Goal: Task Accomplishment & Management: Use online tool/utility

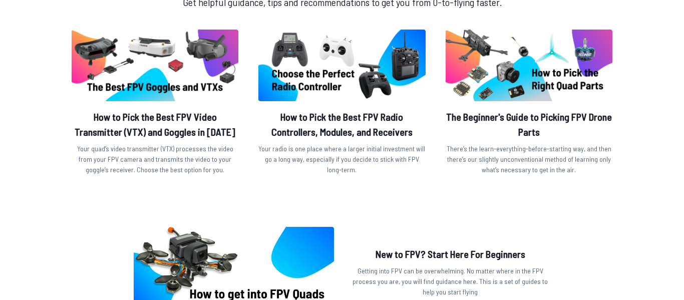
scroll to position [352, 0]
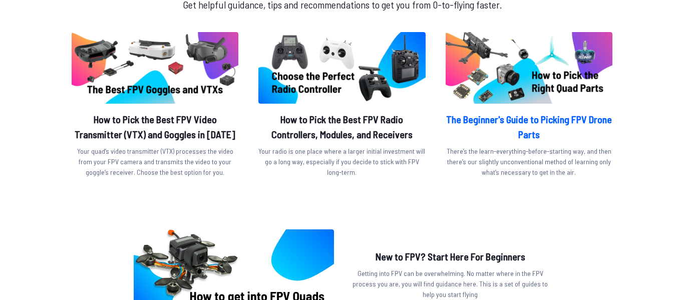
click at [592, 63] on img at bounding box center [529, 68] width 167 height 72
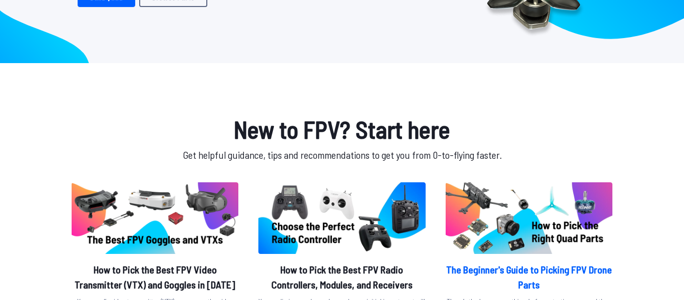
scroll to position [0, 0]
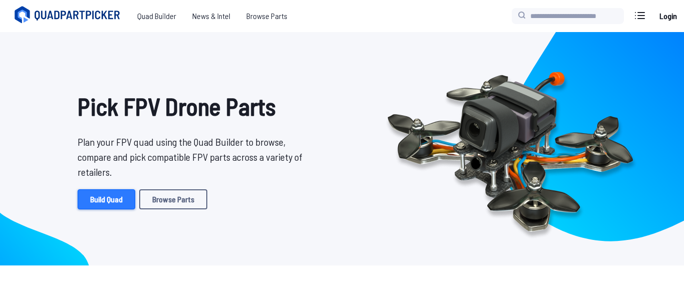
click at [116, 189] on link "Build Quad" at bounding box center [107, 199] width 58 height 20
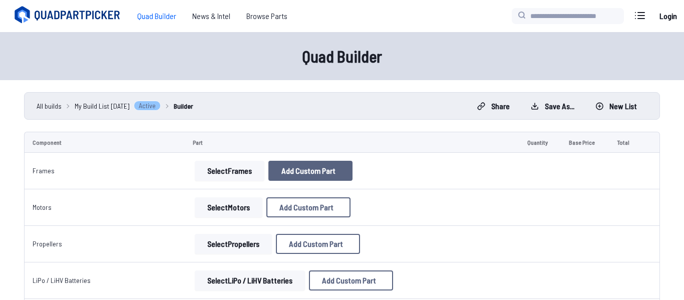
click at [305, 172] on span "Add Custom Part" at bounding box center [308, 171] width 54 height 8
select select "**********"
click at [363, 260] on button "Cancel" at bounding box center [362, 253] width 35 height 15
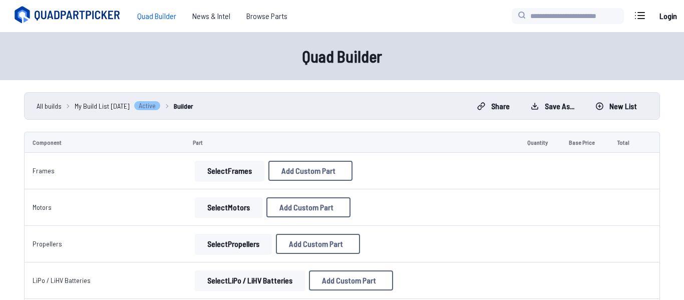
click at [197, 175] on button "Select Frames" at bounding box center [230, 171] width 70 height 20
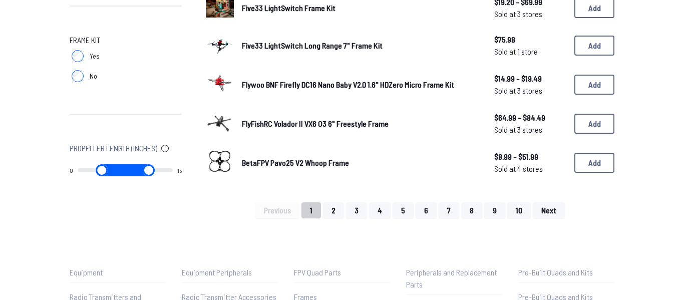
scroll to position [715, 0]
click at [598, 131] on button "Add" at bounding box center [594, 123] width 40 height 20
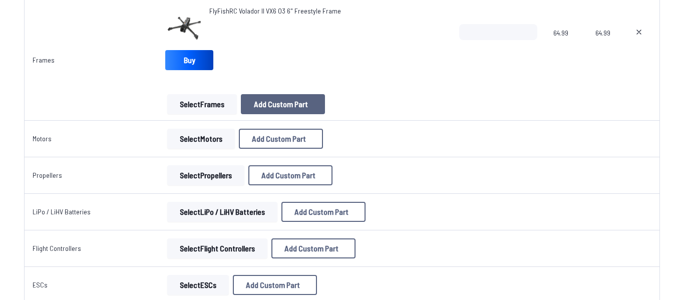
scroll to position [154, 0]
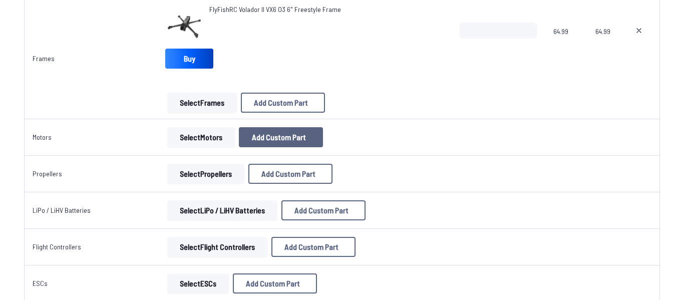
click at [287, 143] on button "Add Custom Part" at bounding box center [281, 137] width 84 height 20
select select "**********"
click at [449, 40] on button at bounding box center [436, 47] width 25 height 15
click at [214, 133] on button "Select Motors" at bounding box center [201, 137] width 68 height 20
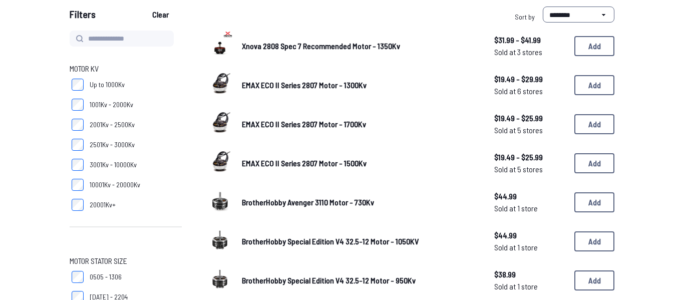
scroll to position [98, 0]
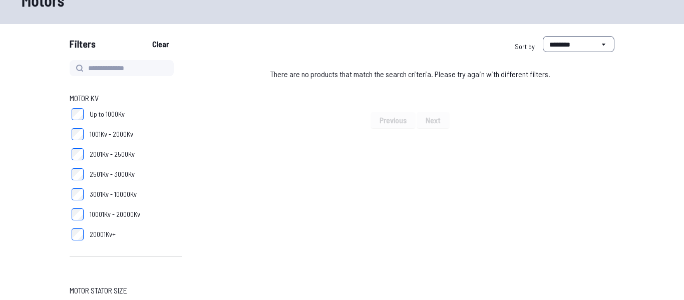
scroll to position [69, 0]
click at [85, 217] on label "10001Kv - 20000Kv" at bounding box center [126, 213] width 112 height 20
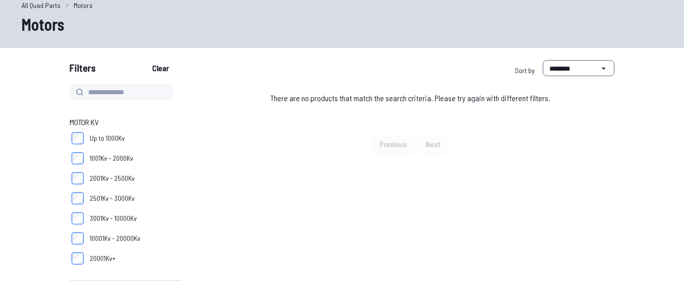
scroll to position [46, 0]
click at [85, 139] on label "Up to 1000Kv" at bounding box center [126, 137] width 112 height 20
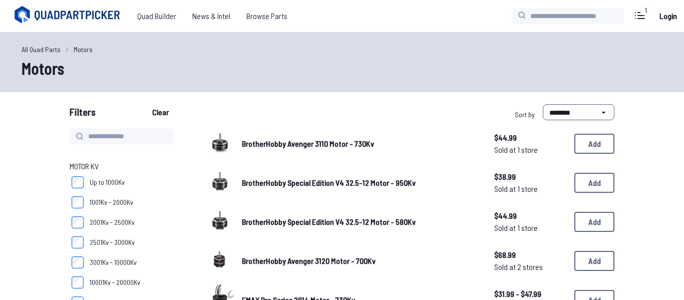
click at [83, 161] on span "Motor KV" at bounding box center [84, 166] width 29 height 12
click at [91, 205] on span "1001Kv - 2000Kv" at bounding box center [112, 202] width 44 height 10
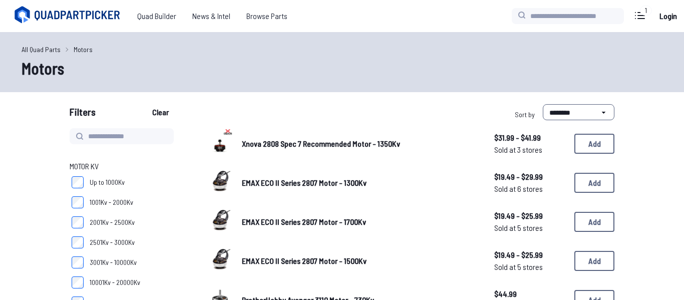
click at [113, 182] on span "Up to 1000Kv" at bounding box center [107, 182] width 35 height 10
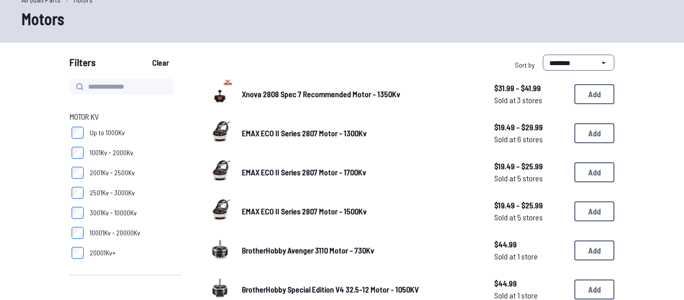
scroll to position [61, 0]
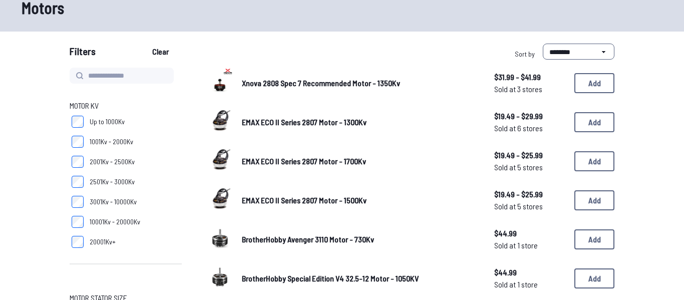
click at [89, 226] on label "10001Kv - 20000Kv" at bounding box center [126, 222] width 112 height 20
click at [90, 241] on span "20001Kv+" at bounding box center [103, 242] width 26 height 10
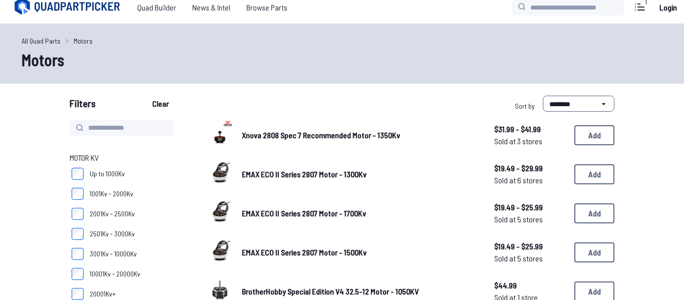
scroll to position [11, 0]
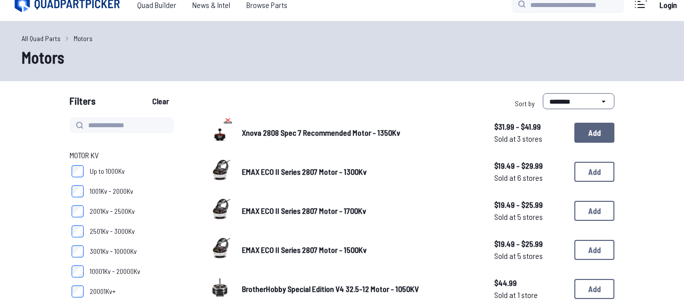
click at [584, 135] on button "Add" at bounding box center [594, 133] width 40 height 20
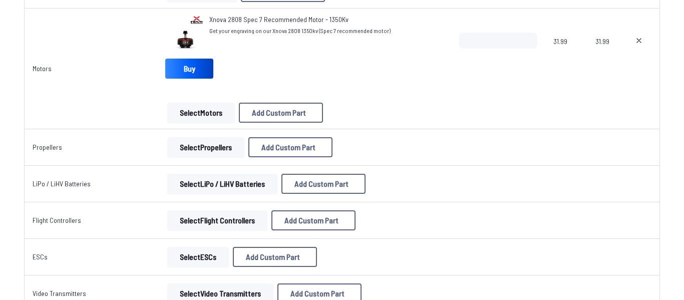
scroll to position [269, 0]
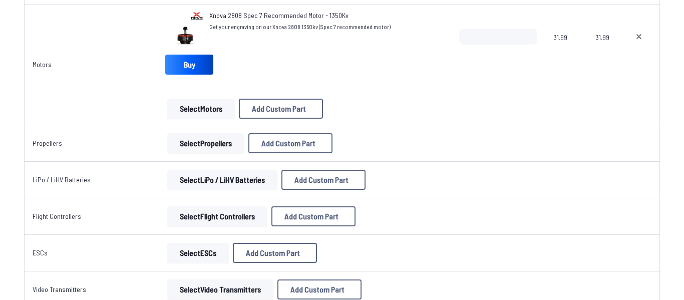
click at [178, 152] on button "Select Propellers" at bounding box center [205, 143] width 77 height 20
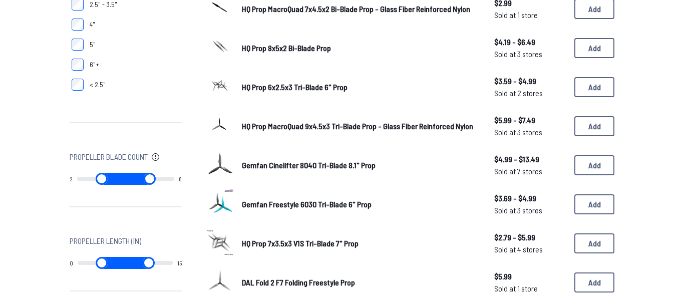
scroll to position [337, 0]
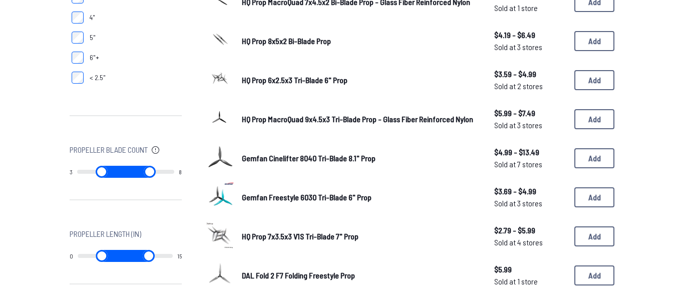
type input "*"
click at [84, 174] on input "range" at bounding box center [101, 172] width 49 height 12
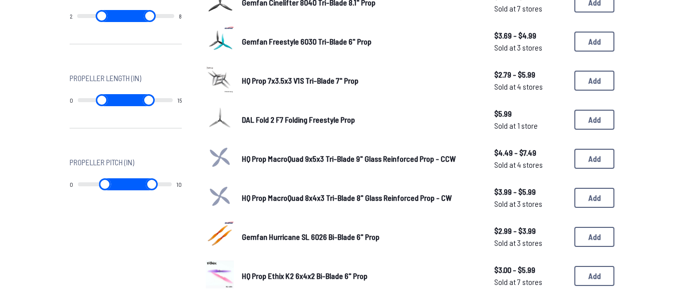
scroll to position [493, 0]
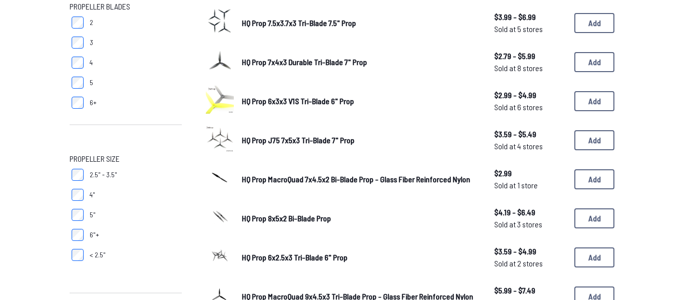
scroll to position [159, 0]
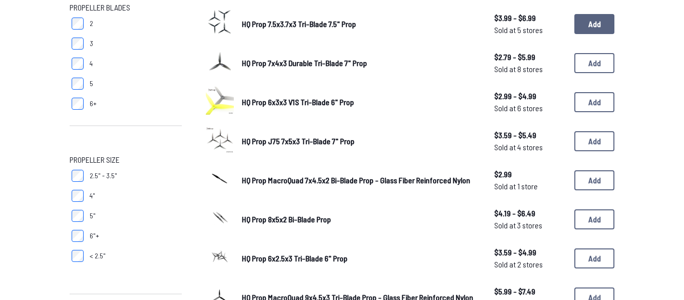
click at [591, 23] on button "Add" at bounding box center [594, 24] width 40 height 20
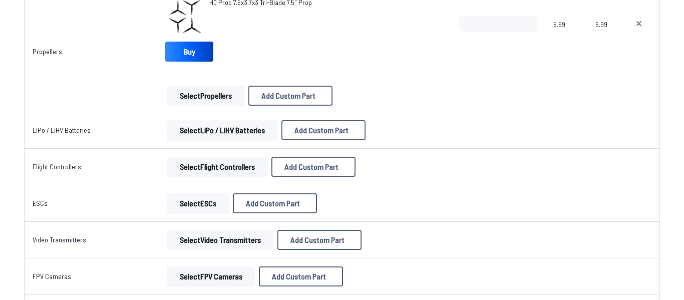
scroll to position [403, 0]
click at [245, 124] on button "Select LiPo / LiHV Batteries" at bounding box center [222, 130] width 110 height 20
click at [255, 129] on button "Select LiPo / LiHV Batteries" at bounding box center [222, 130] width 110 height 20
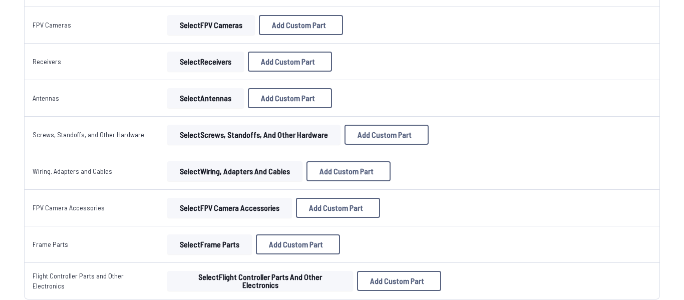
scroll to position [0, 0]
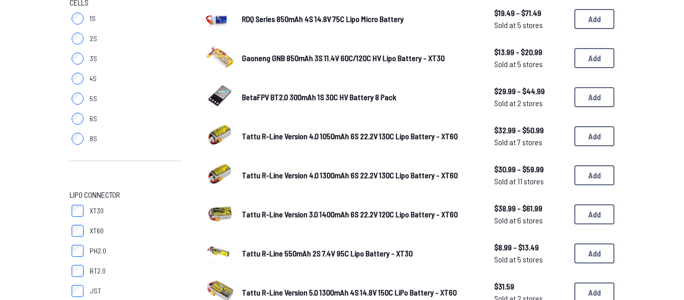
scroll to position [166, 0]
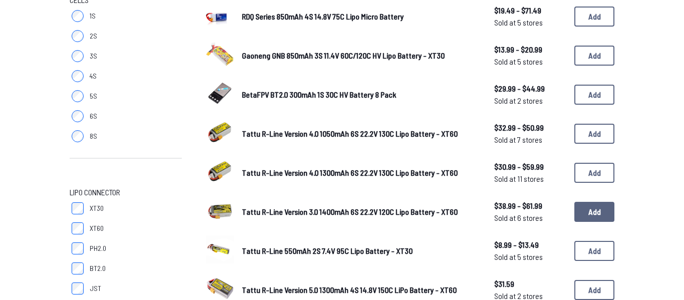
click at [589, 215] on button "Add" at bounding box center [594, 212] width 40 height 20
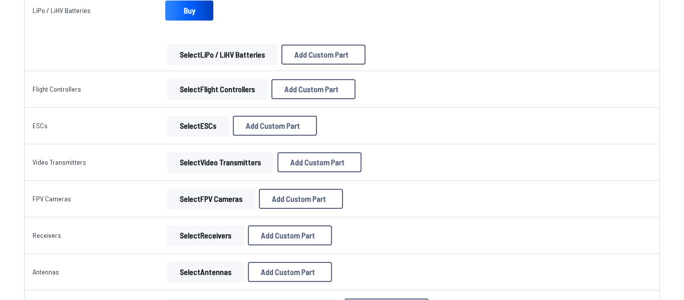
scroll to position [565, 0]
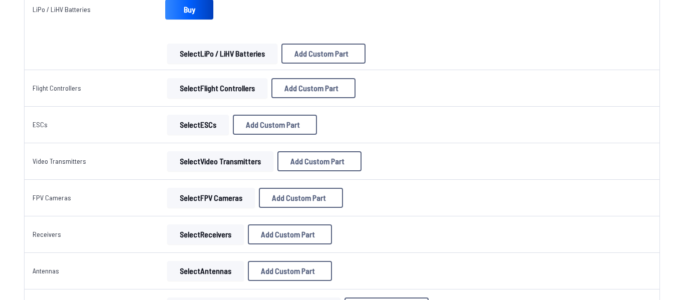
click at [197, 90] on button "Select Flight Controllers" at bounding box center [217, 88] width 100 height 20
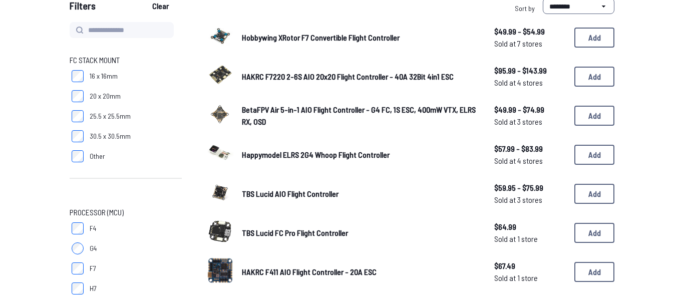
scroll to position [108, 0]
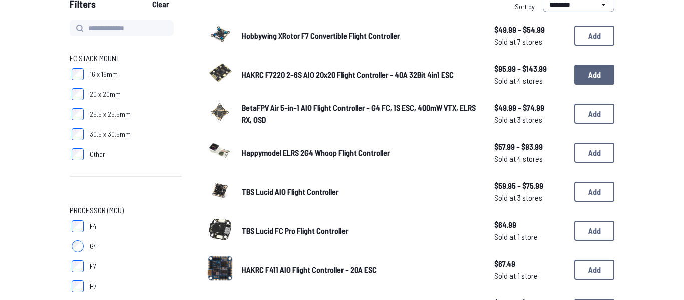
click at [598, 71] on button "Add" at bounding box center [594, 75] width 40 height 20
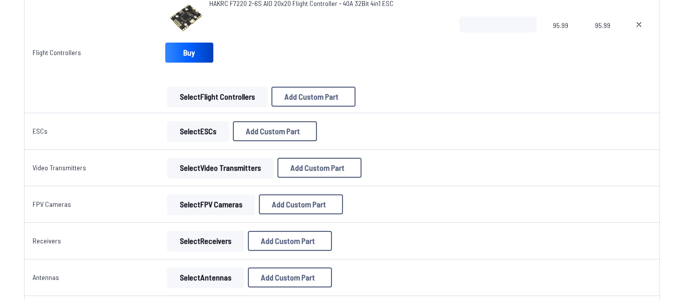
scroll to position [643, 0]
click at [162, 128] on td "Select ESCs Add Custom Part Add Custom Part Part name* Brand / Manufacturer Pri…" at bounding box center [304, 131] width 294 height 37
click at [193, 125] on button "Select ESCs" at bounding box center [198, 131] width 62 height 20
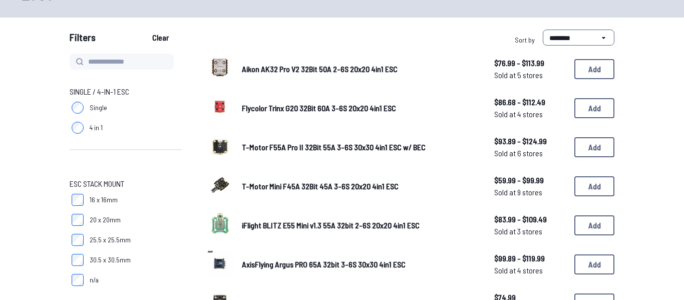
scroll to position [77, 0]
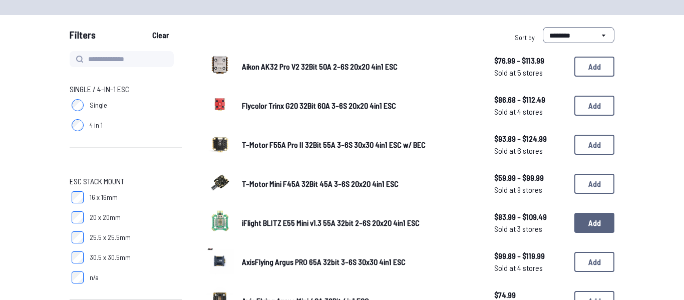
click at [588, 230] on button "Add" at bounding box center [594, 223] width 40 height 20
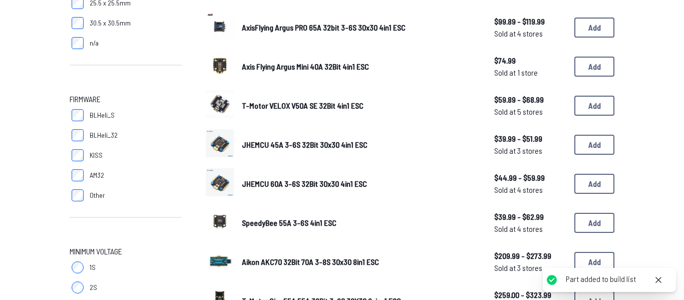
scroll to position [378, 0]
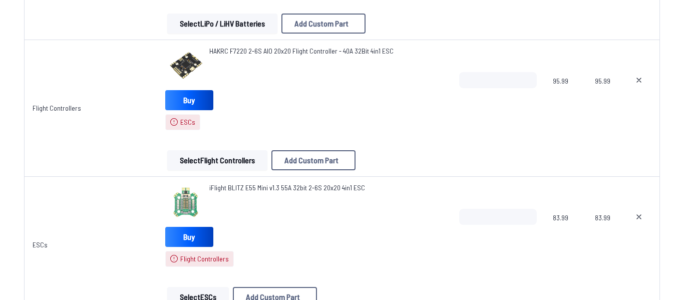
scroll to position [651, 0]
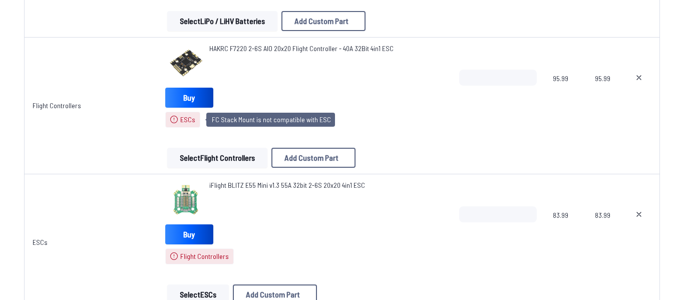
click at [186, 122] on span "ESCs" at bounding box center [187, 120] width 15 height 10
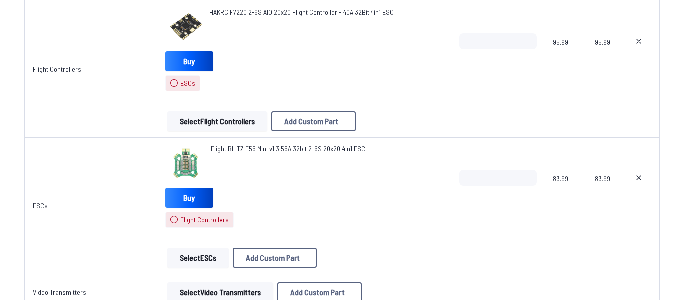
scroll to position [688, 0]
click at [227, 126] on button "Select Flight Controllers" at bounding box center [217, 121] width 100 height 20
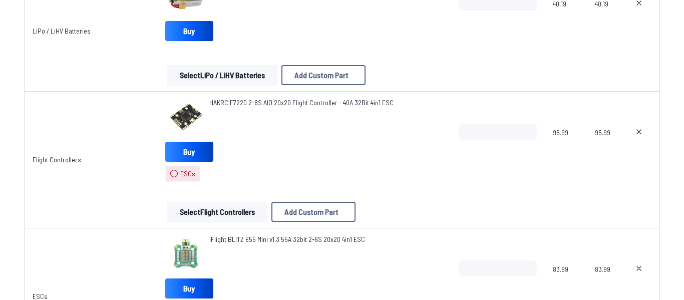
scroll to position [596, 0]
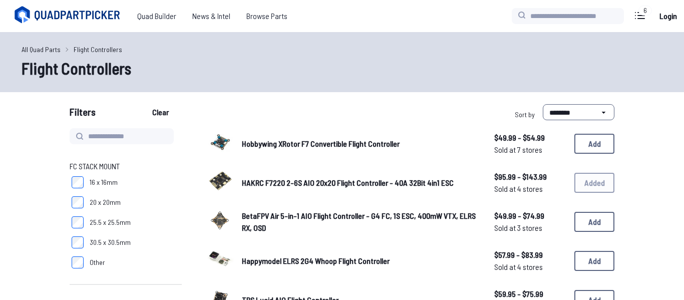
click at [595, 187] on div "HAKRC F7220 2-6S AIO 20x20 Flight Controller - 40A 32Bit 4in1 ESC $95.99 - $143…" at bounding box center [410, 182] width 409 height 31
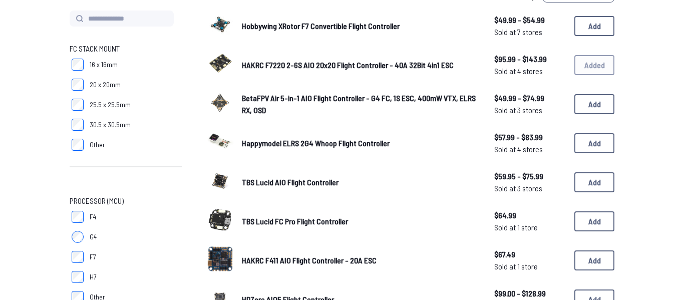
scroll to position [119, 0]
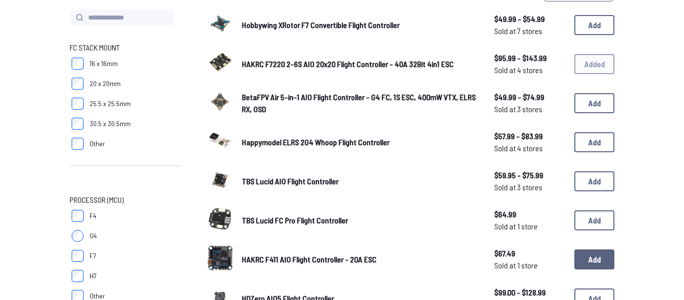
click at [595, 262] on button "Add" at bounding box center [594, 259] width 40 height 20
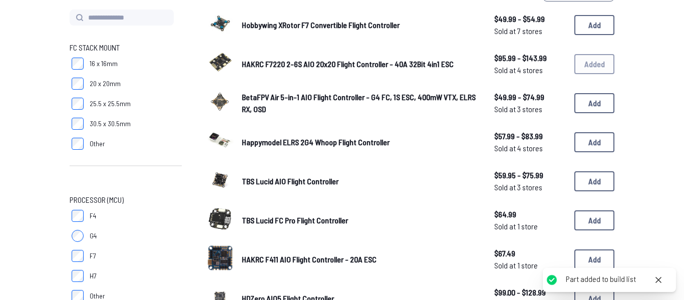
click at [606, 65] on div "HAKRC F7220 2-6S AIO 20x20 Flight Controller - 40A 32Bit 4in1 ESC $95.99 - $143…" at bounding box center [410, 64] width 409 height 31
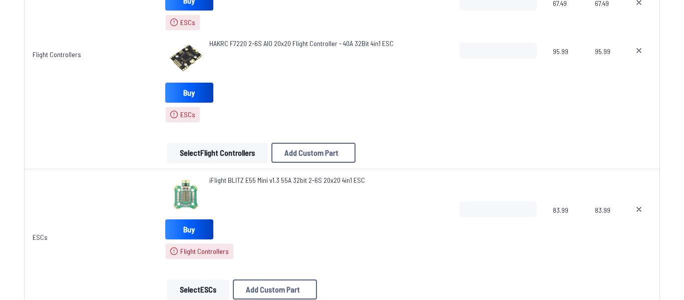
scroll to position [749, 0]
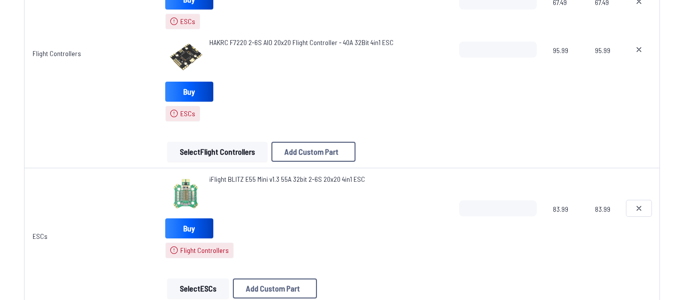
click at [626, 205] on button at bounding box center [638, 208] width 25 height 16
type textarea "**********"
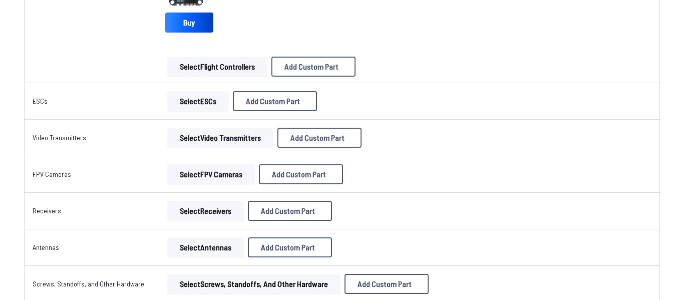
scroll to position [680, 0]
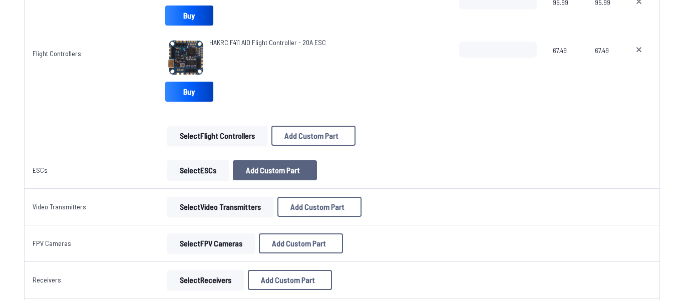
click at [290, 178] on button "Add Custom Part" at bounding box center [275, 170] width 84 height 20
select select "**********"
click at [360, 260] on button "Cancel" at bounding box center [362, 253] width 35 height 15
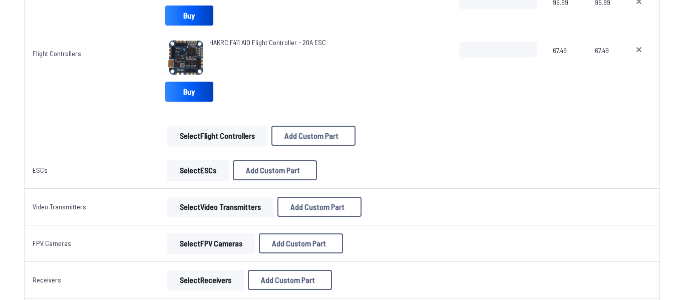
click at [196, 176] on button "Select ESCs" at bounding box center [198, 170] width 62 height 20
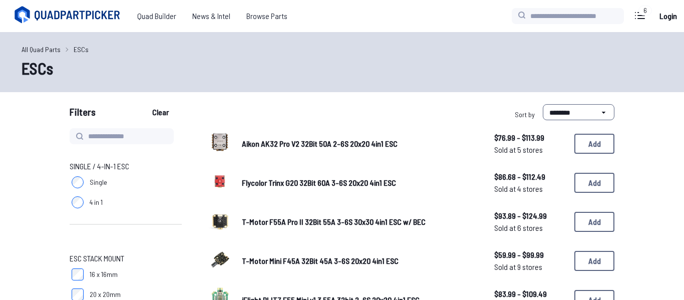
click at [279, 138] on link "Aikon AK32 Pro V2 32Bit 50A 2-6S 20x20 4in1 ESC" at bounding box center [360, 144] width 236 height 12
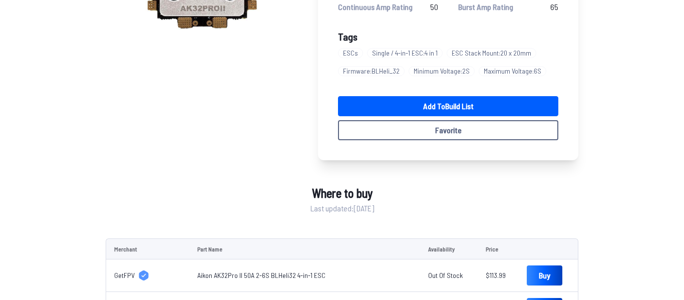
scroll to position [208, 0]
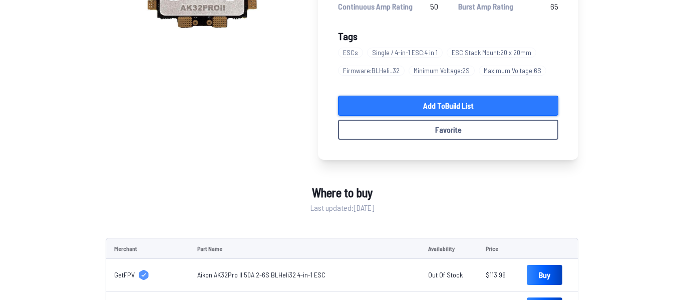
click at [490, 101] on link "Add to Build List" at bounding box center [448, 106] width 220 height 20
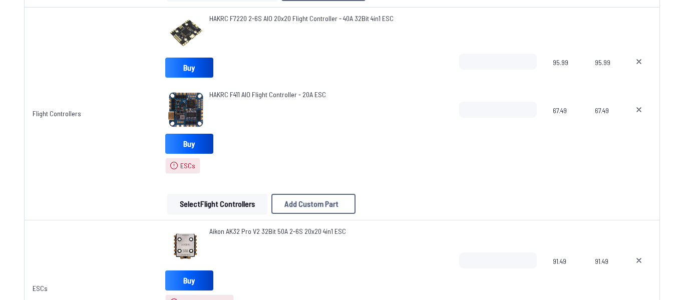
scroll to position [637, 0]
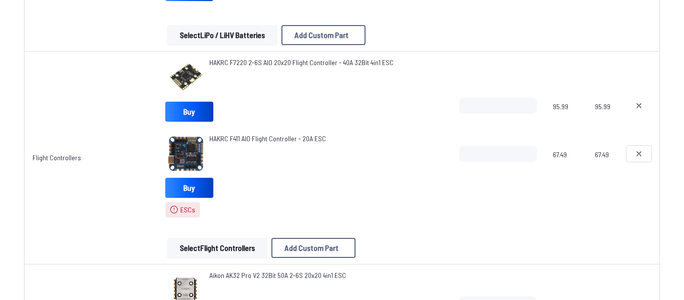
click at [639, 156] on icon at bounding box center [639, 154] width 8 height 8
type textarea "**********"
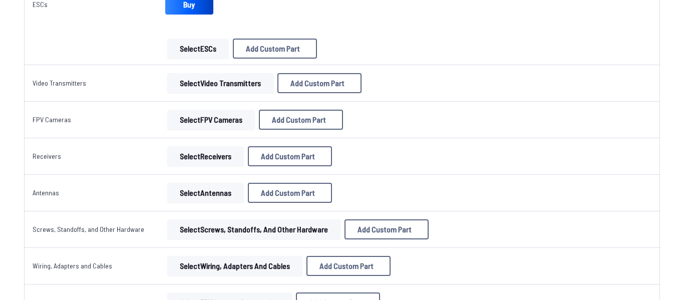
scroll to position [810, 0]
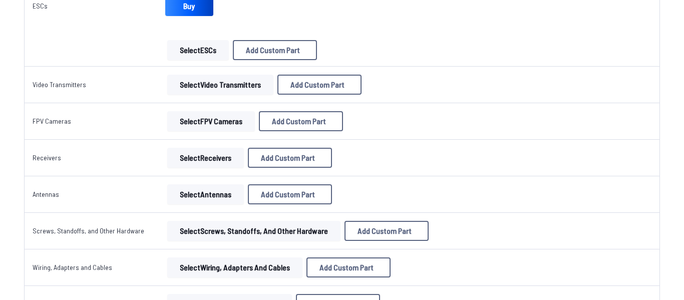
click at [252, 92] on button "Select Video Transmitters" at bounding box center [220, 85] width 106 height 20
click at [246, 88] on button "Select Video Transmitters" at bounding box center [220, 85] width 106 height 20
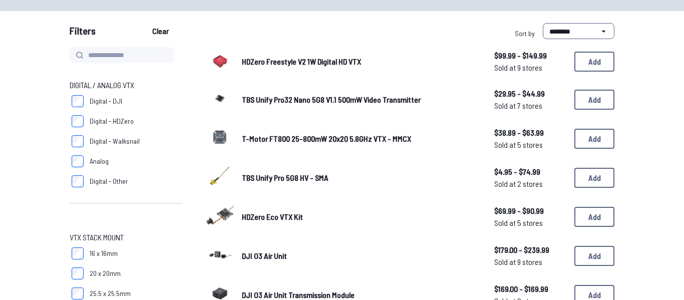
scroll to position [82, 0]
click at [606, 177] on button "Add" at bounding box center [594, 177] width 40 height 20
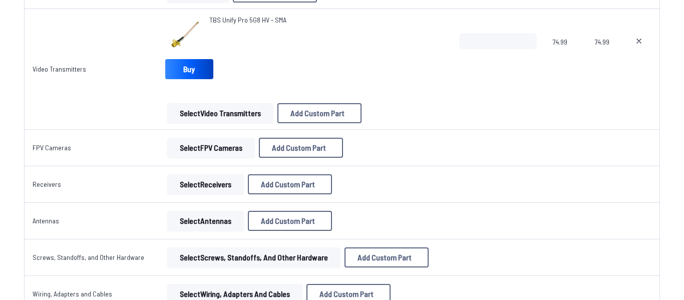
scroll to position [891, 0]
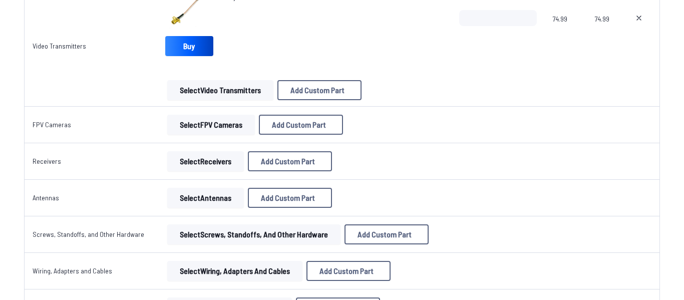
click at [188, 116] on button "Select FPV Cameras" at bounding box center [211, 125] width 88 height 20
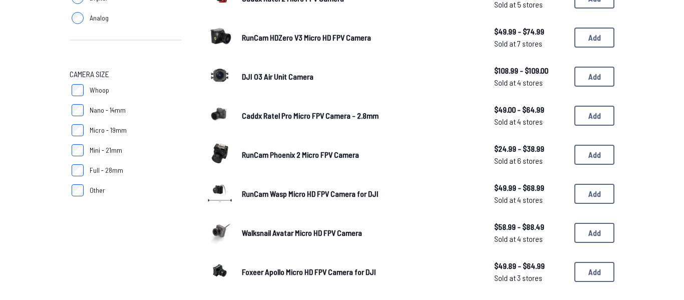
scroll to position [186, 0]
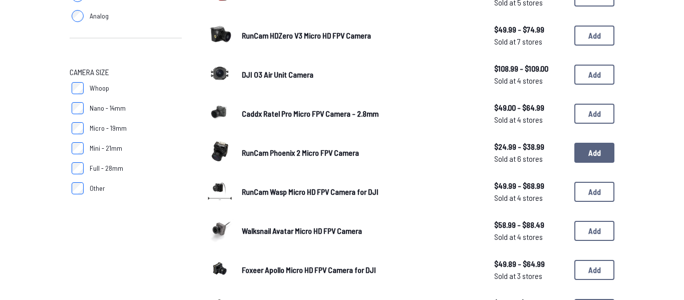
click at [592, 148] on button "Add" at bounding box center [594, 153] width 40 height 20
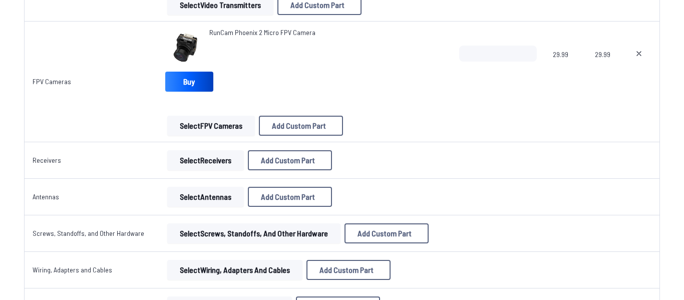
scroll to position [978, 0]
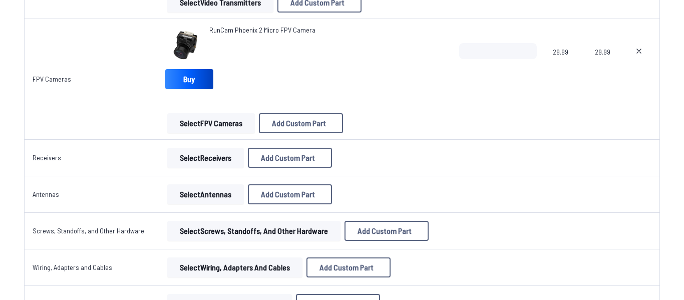
click at [219, 168] on td "Select Receivers Add Custom Part Add Custom Part Part name* Brand / Manufacture…" at bounding box center [304, 158] width 294 height 37
click at [225, 165] on button "Select Receivers" at bounding box center [205, 158] width 77 height 20
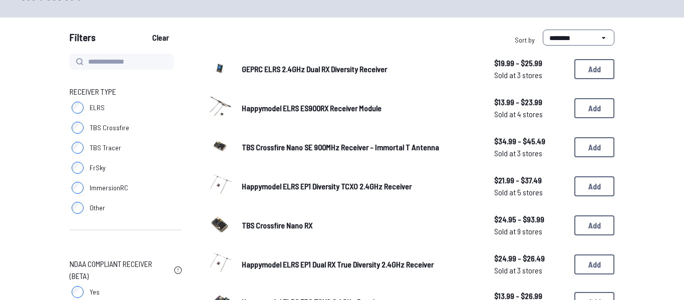
scroll to position [78, 0]
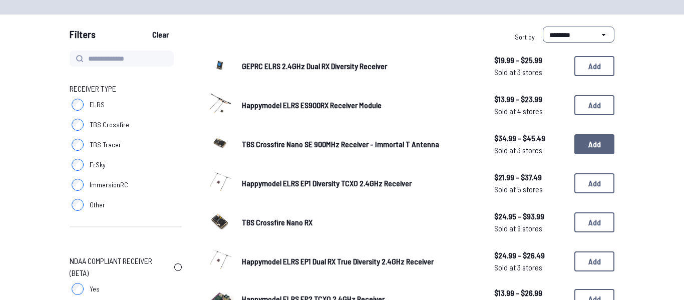
click at [580, 143] on button "Add" at bounding box center [594, 144] width 40 height 20
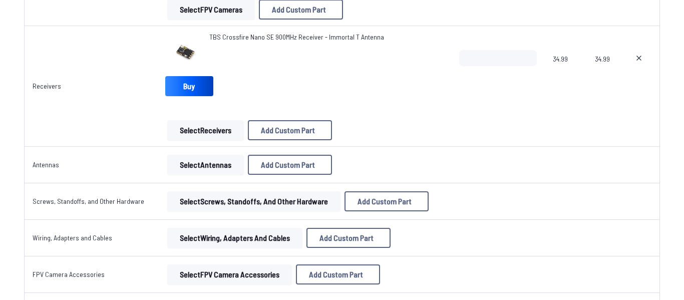
scroll to position [1099, 0]
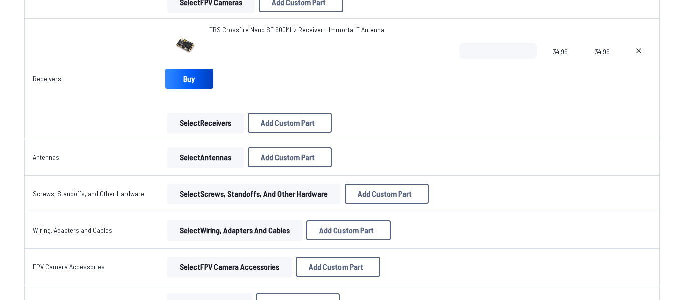
click at [196, 160] on button "Select Antennas" at bounding box center [205, 157] width 77 height 20
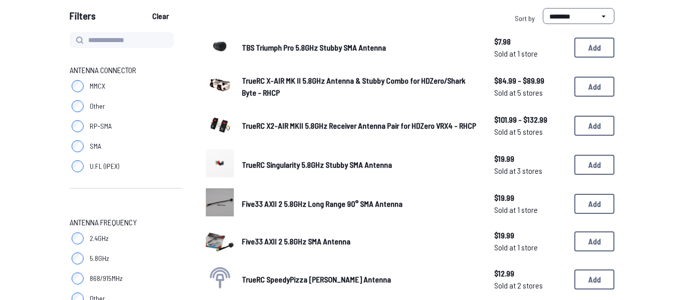
scroll to position [97, 0]
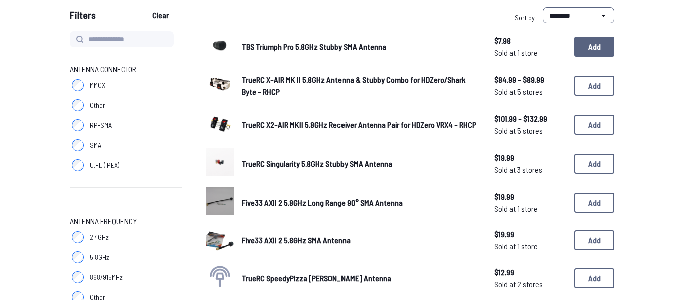
click at [599, 46] on button "Add" at bounding box center [594, 47] width 40 height 20
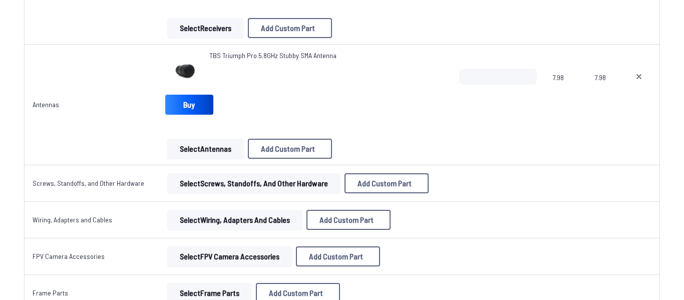
scroll to position [1197, 0]
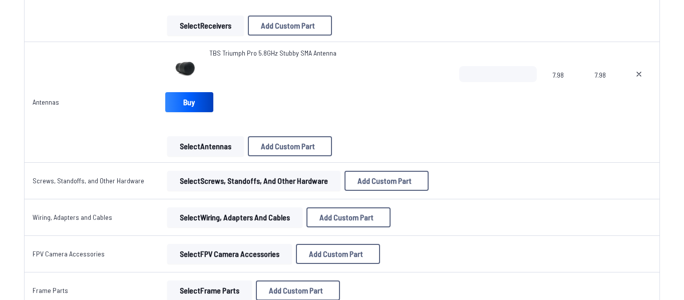
click at [309, 175] on button "Select Screws, Standoffs, and Other Hardware" at bounding box center [253, 181] width 173 height 20
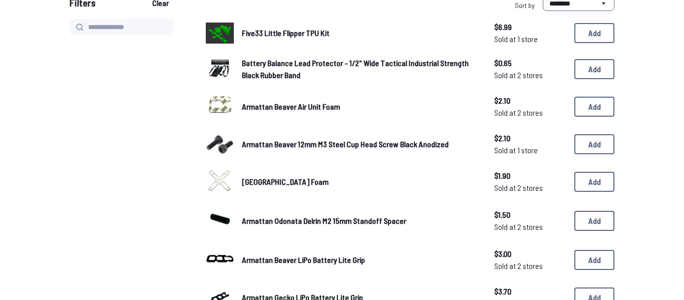
scroll to position [114, 0]
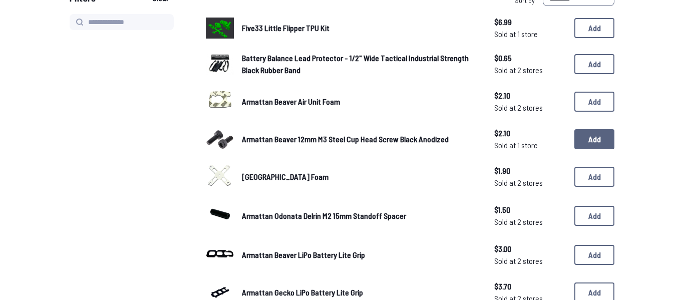
click at [585, 143] on button "Add" at bounding box center [594, 139] width 40 height 20
